Goal: Transaction & Acquisition: Purchase product/service

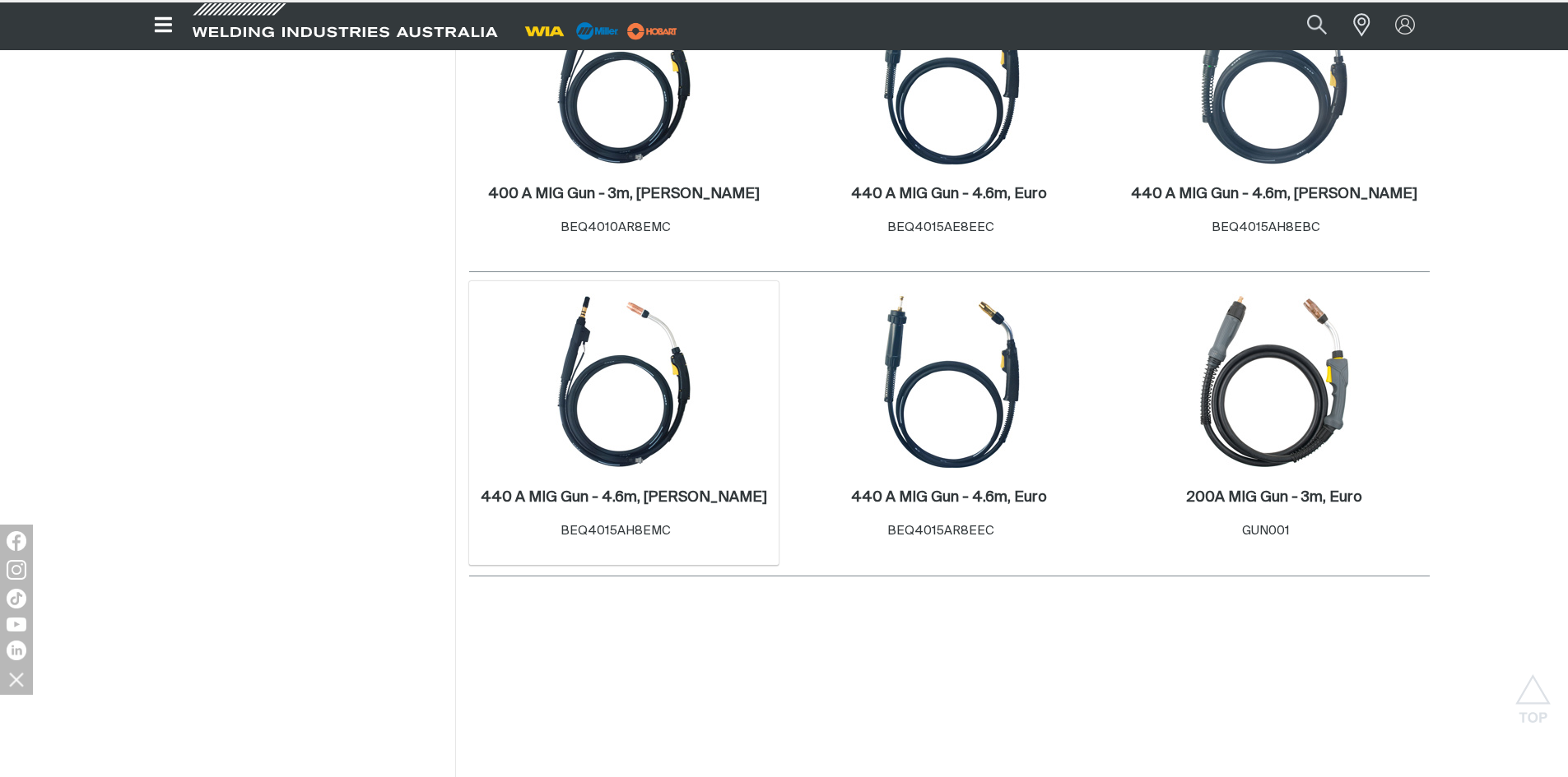
scroll to position [1563, 0]
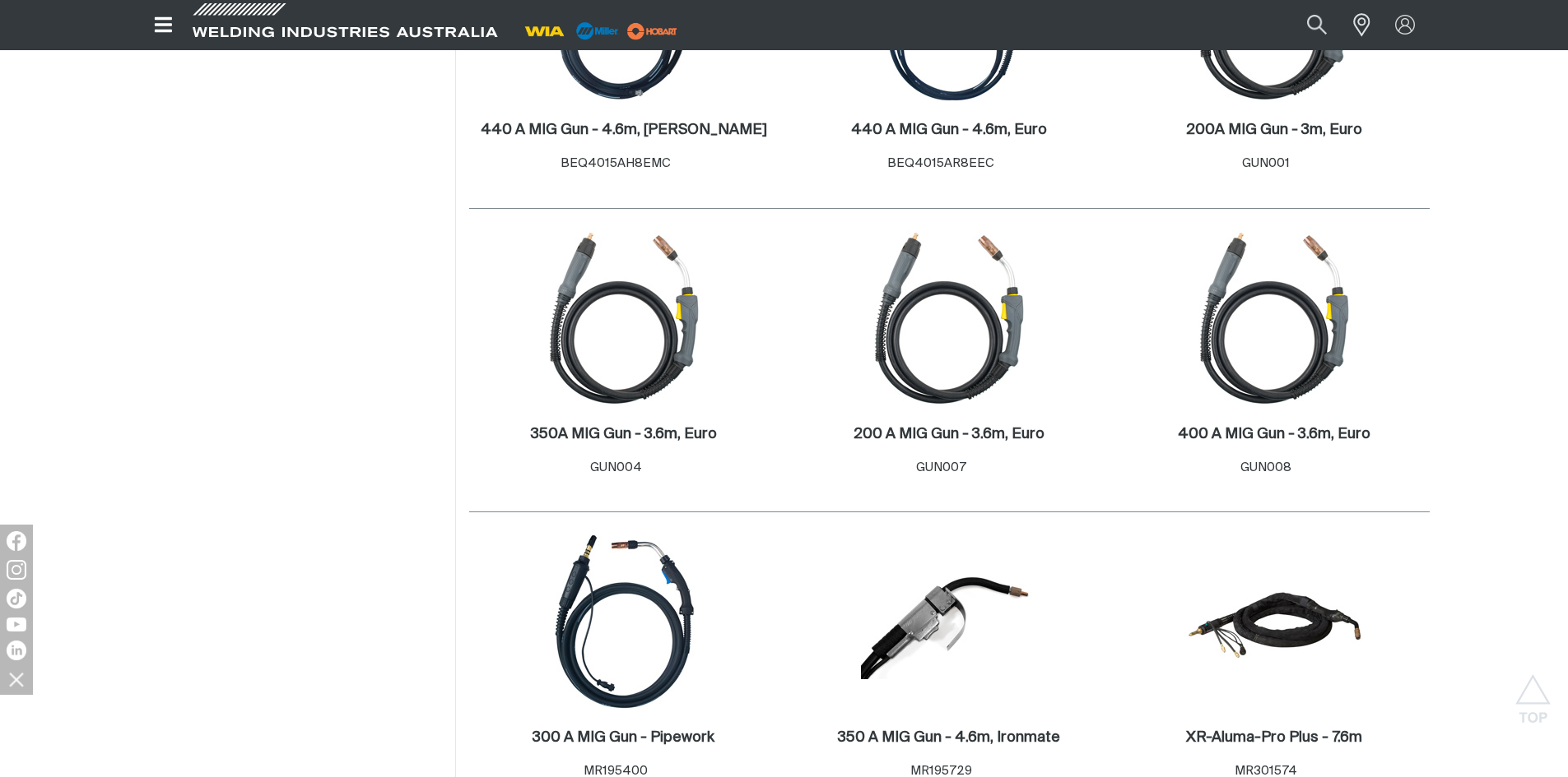
scroll to position [2056, 0]
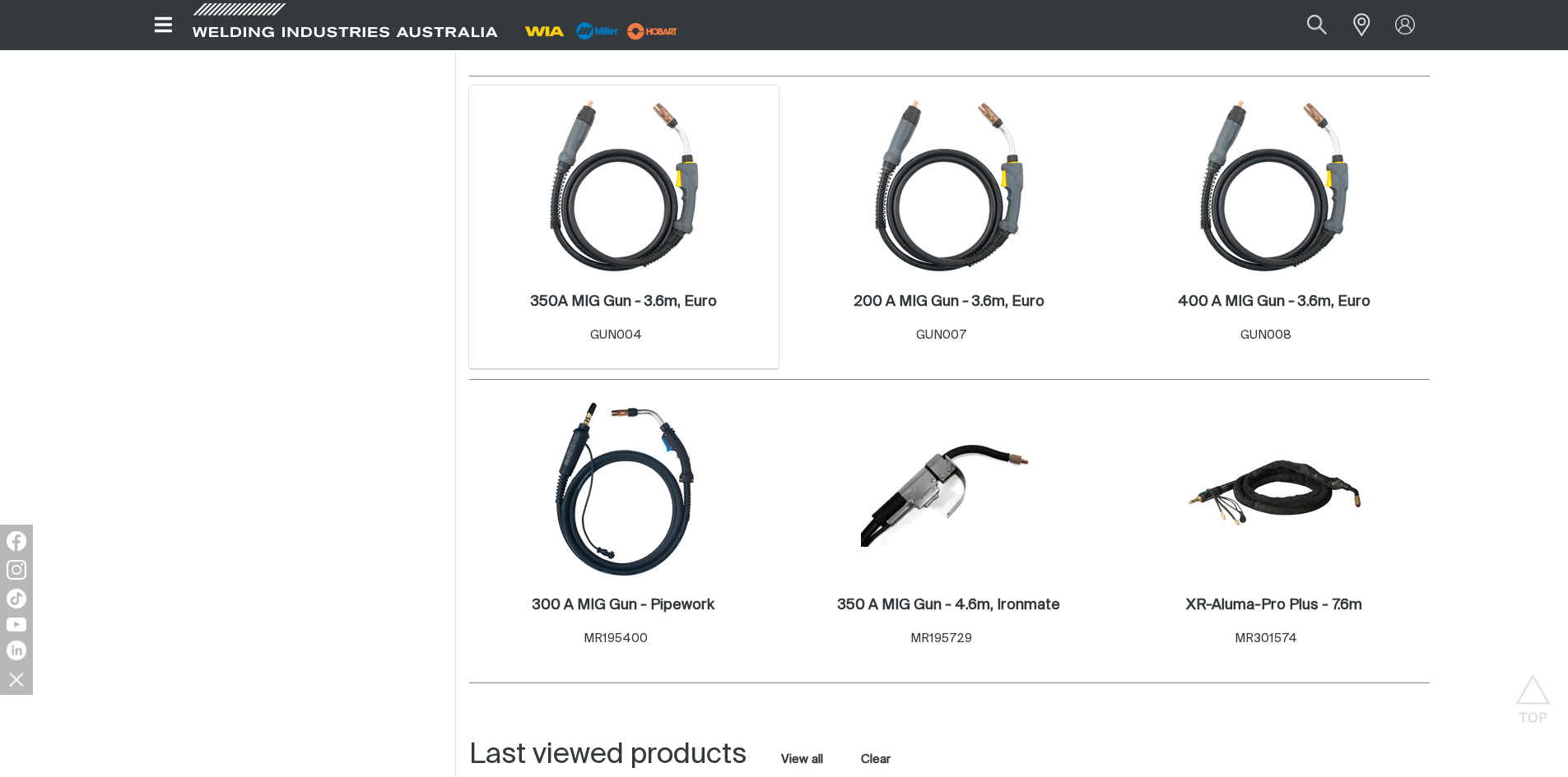
click at [681, 238] on img at bounding box center [623, 185] width 176 height 176
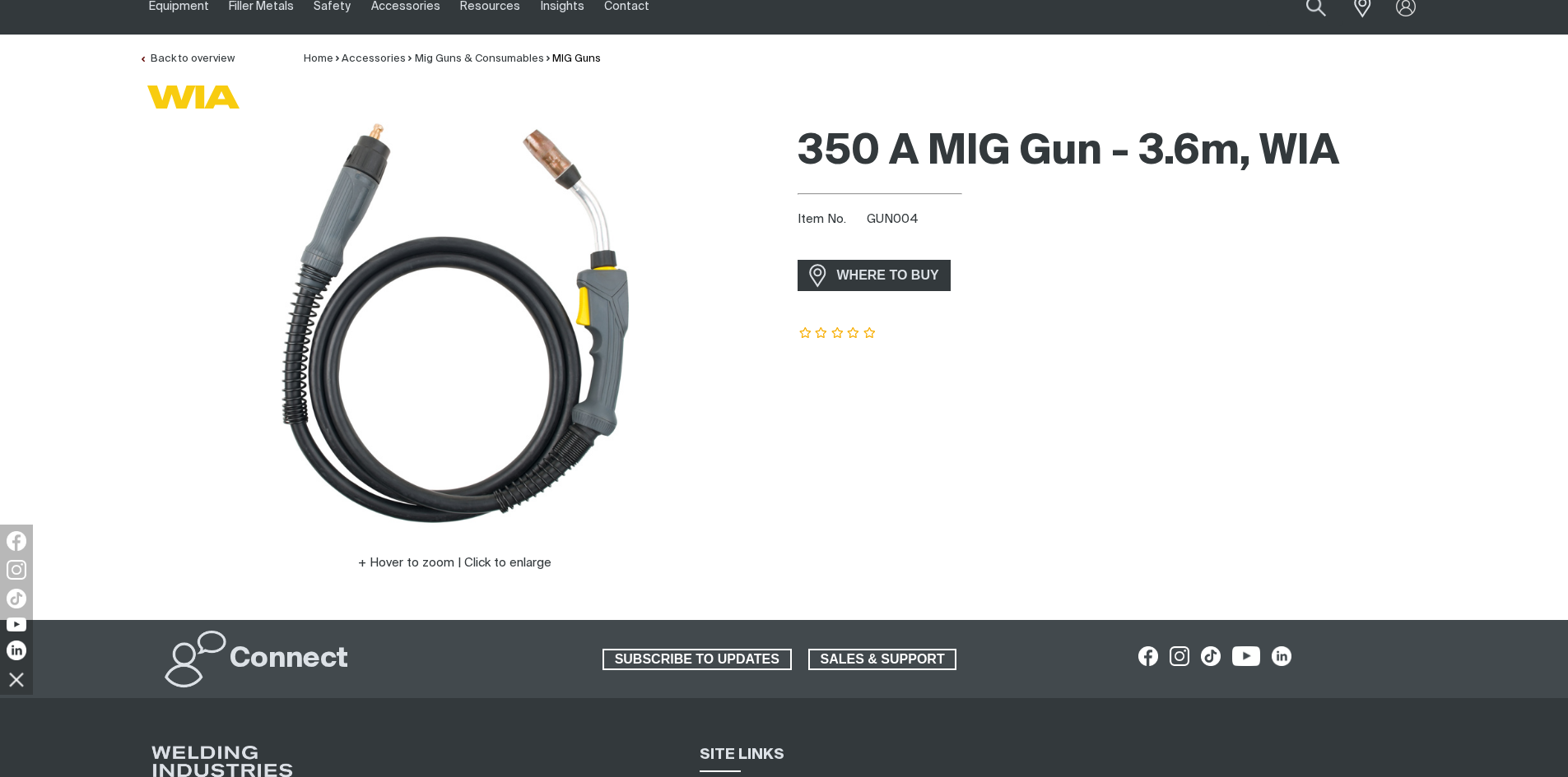
scroll to position [67, 0]
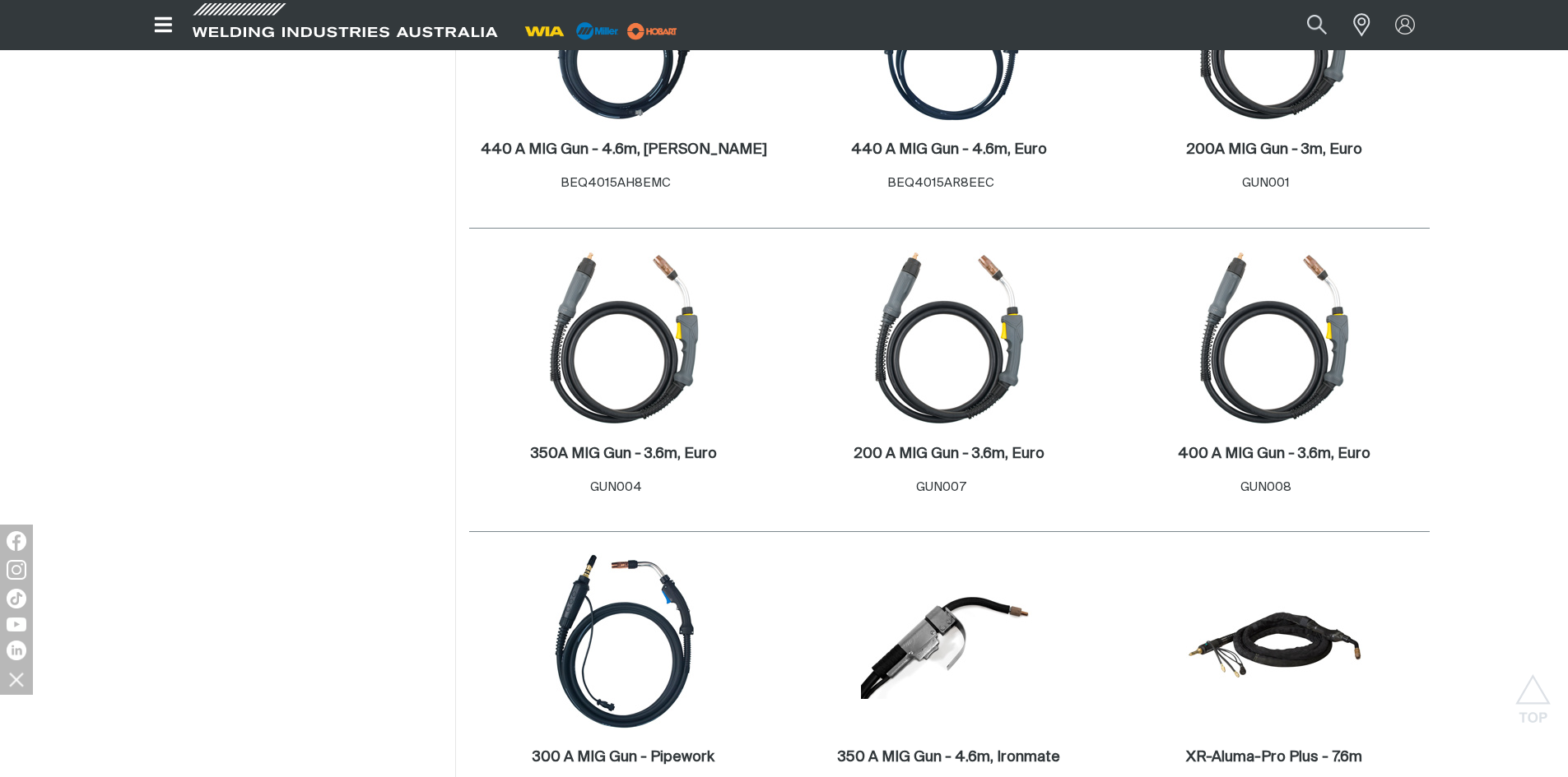
scroll to position [2056, 0]
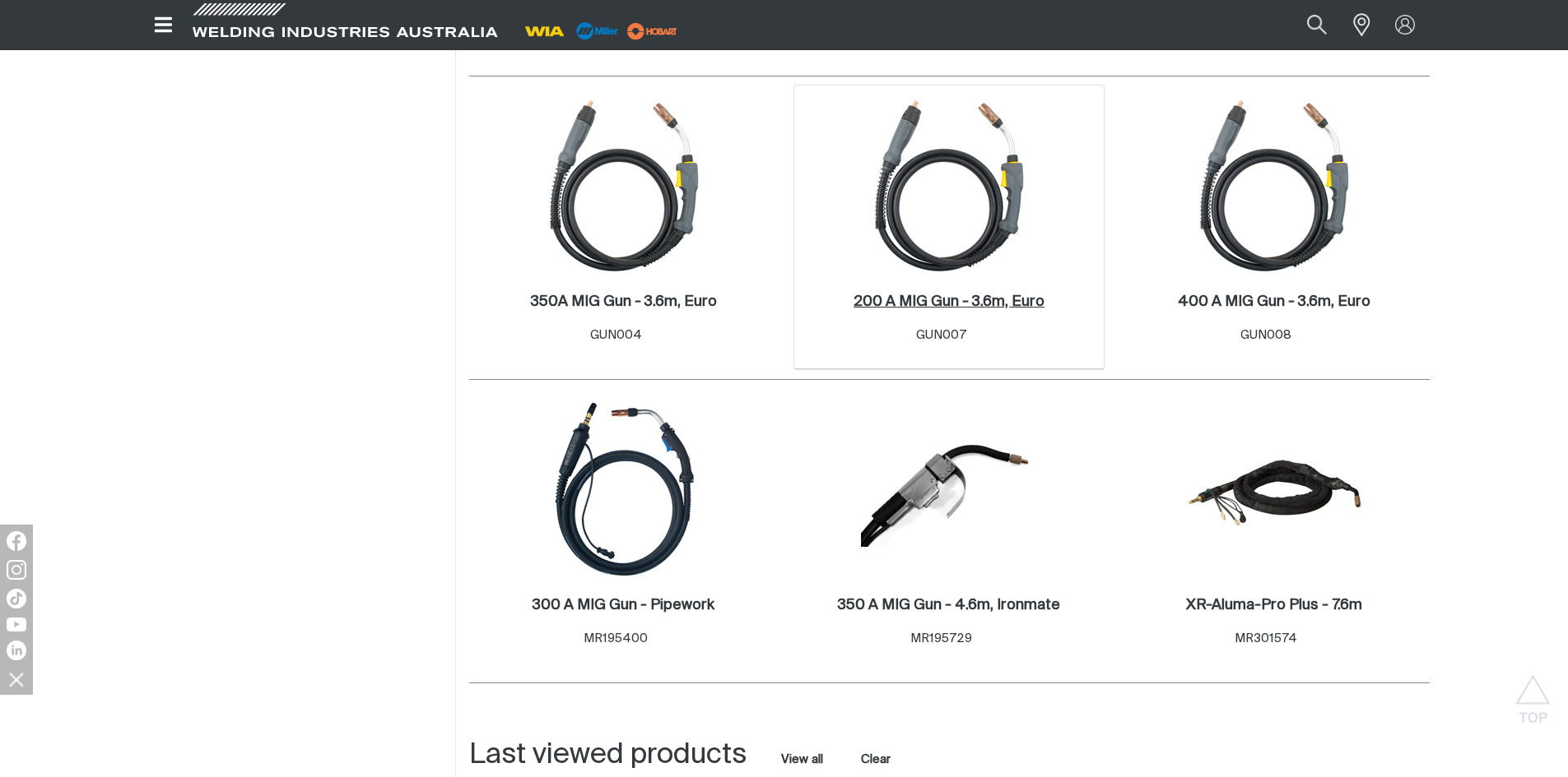
click at [934, 298] on h2 "200 A MIG Gun - 3.6m, Euro ." at bounding box center [949, 301] width 191 height 15
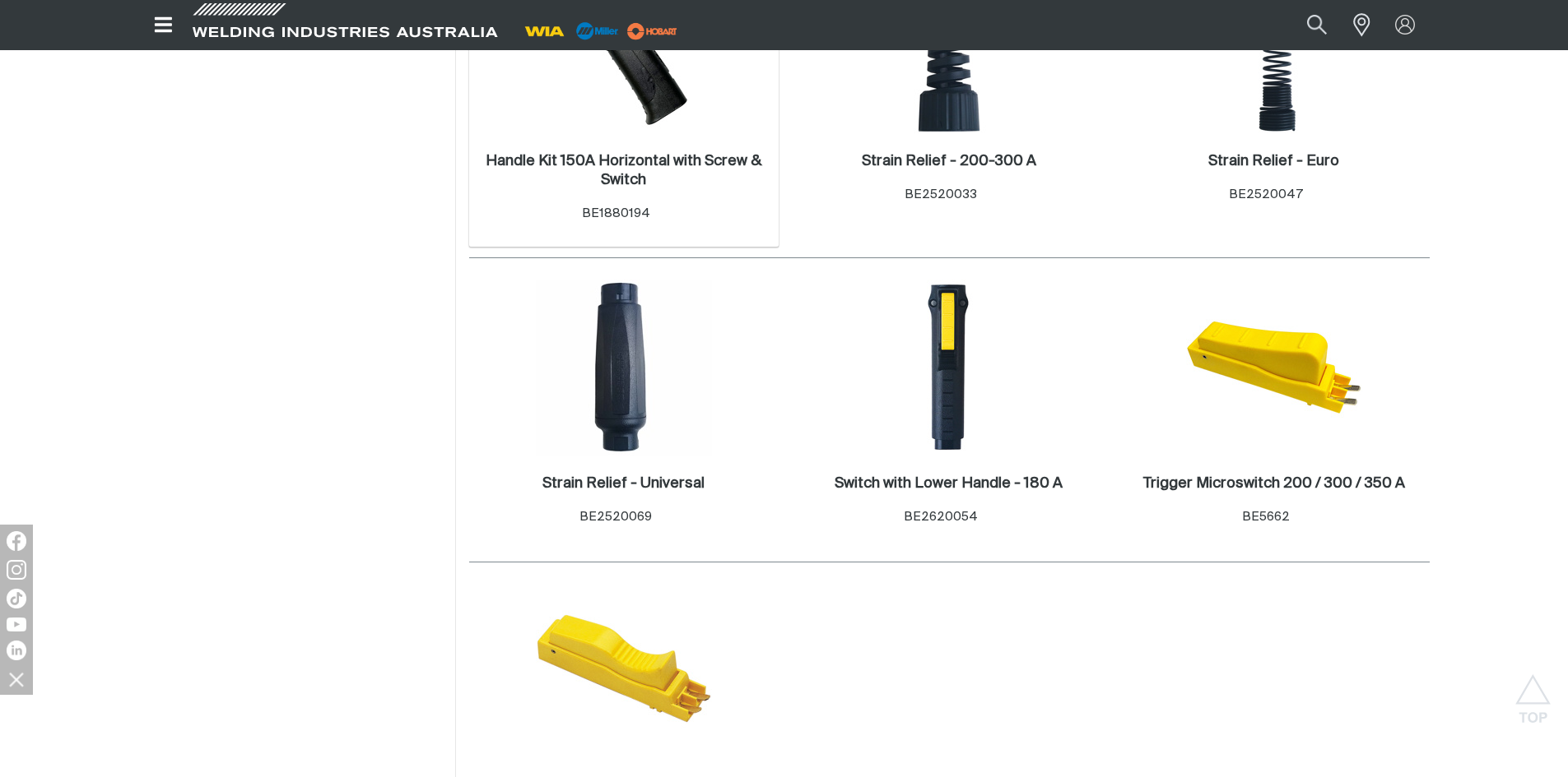
scroll to position [1069, 0]
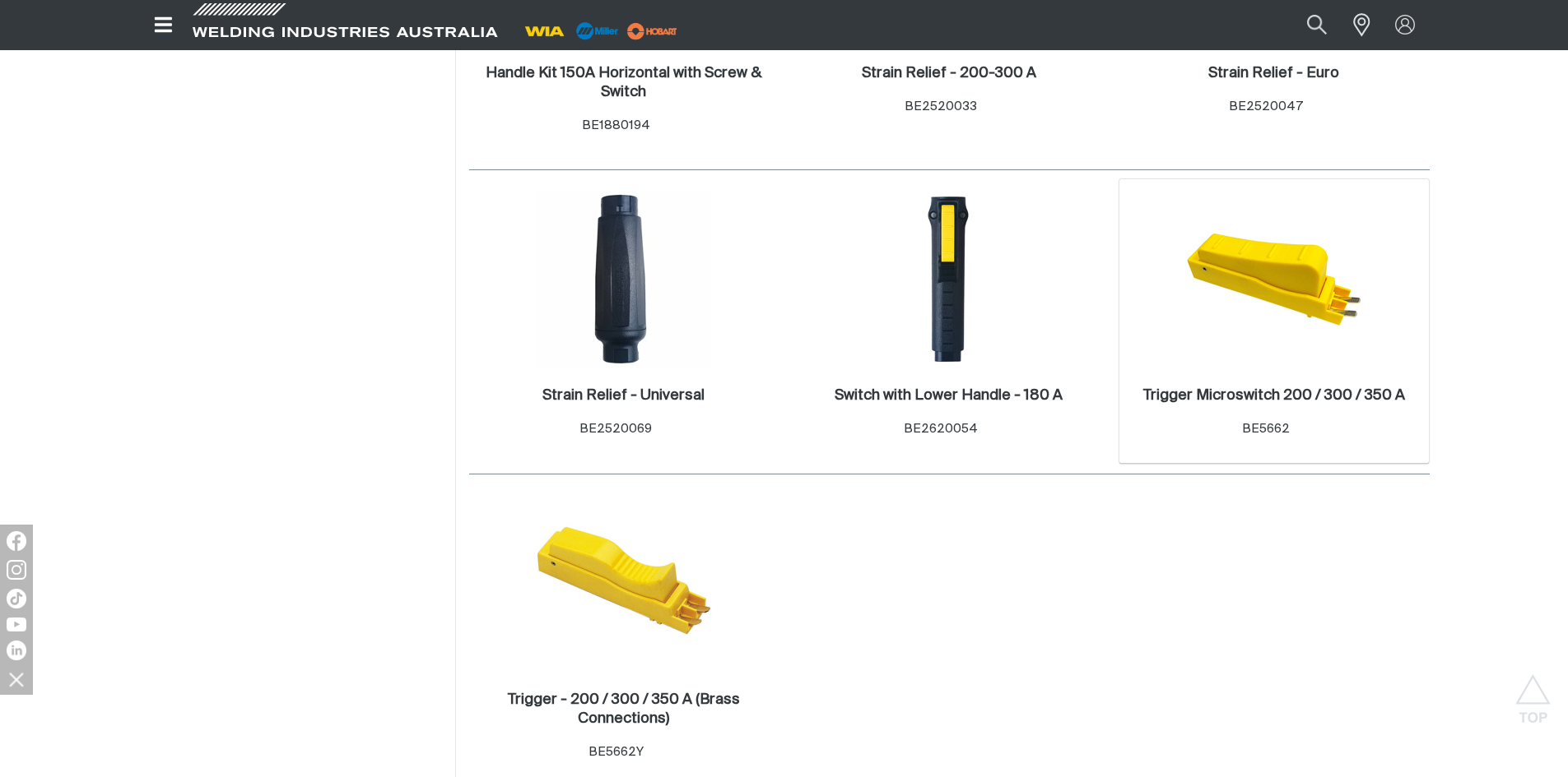
click at [1296, 384] on div "Trigger Microswitch 200 / 300 / 350 A . Item No. BE5662" at bounding box center [1274, 415] width 294 height 72
click at [1292, 396] on h2 "Trigger Microswitch 200 / 300 / 350 A ." at bounding box center [1274, 396] width 261 height 15
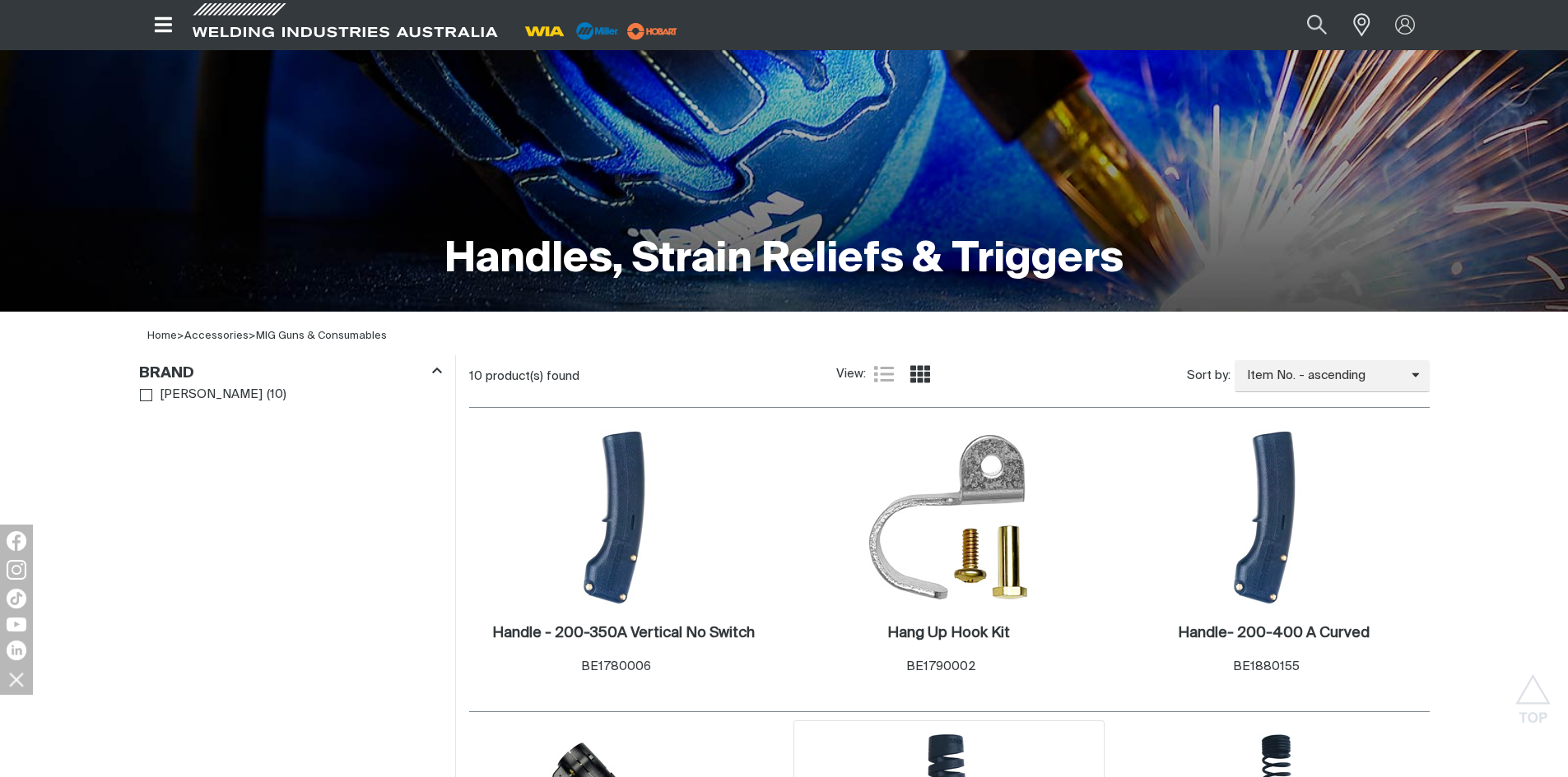
scroll to position [164, 0]
